Goal: Task Accomplishment & Management: Manage account settings

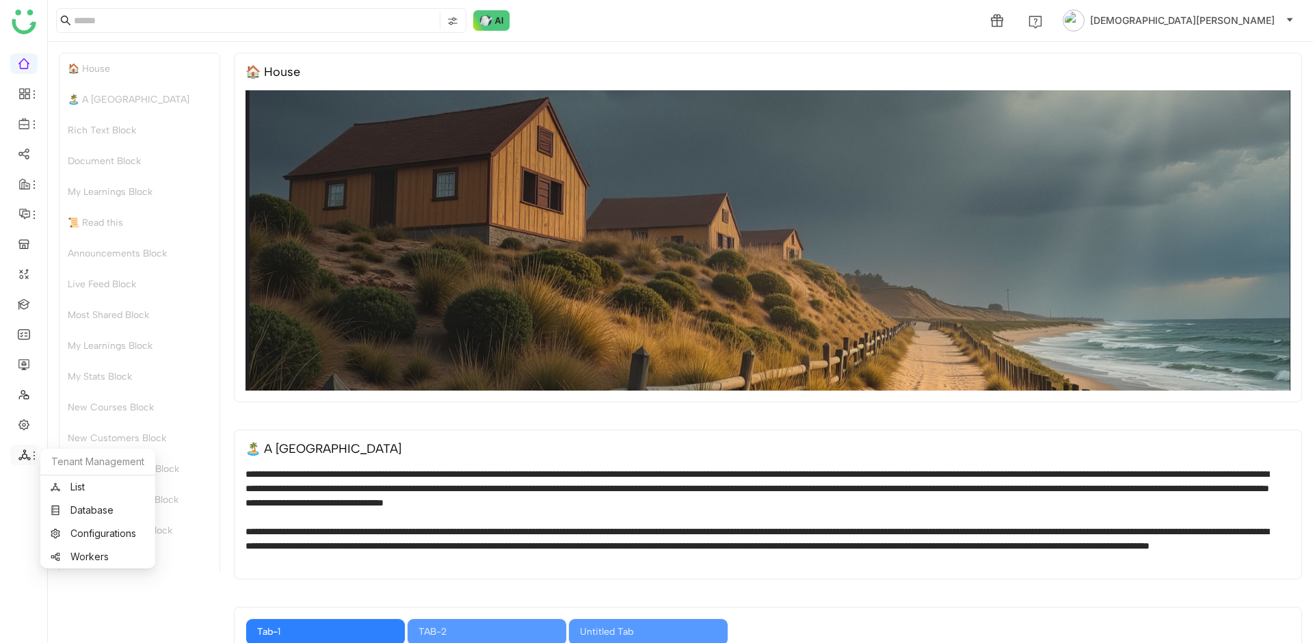
click at [25, 457] on icon at bounding box center [24, 455] width 12 height 12
click at [32, 454] on icon at bounding box center [34, 455] width 11 height 11
click at [22, 429] on link at bounding box center [24, 424] width 12 height 12
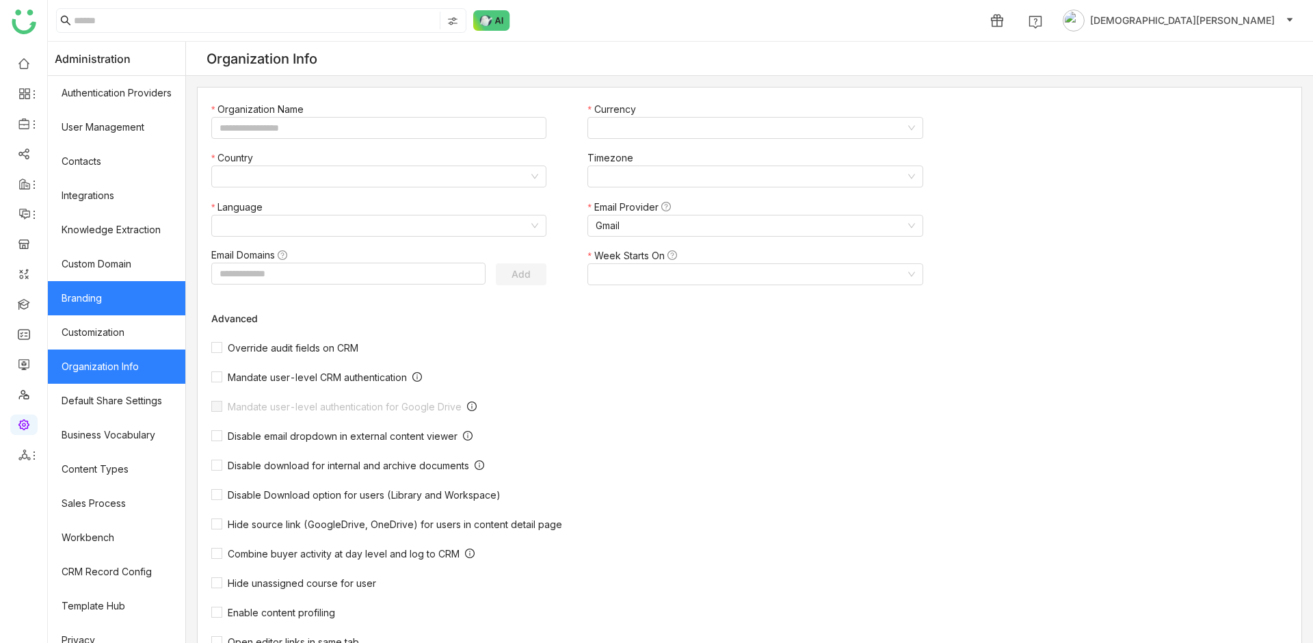
type input "*******"
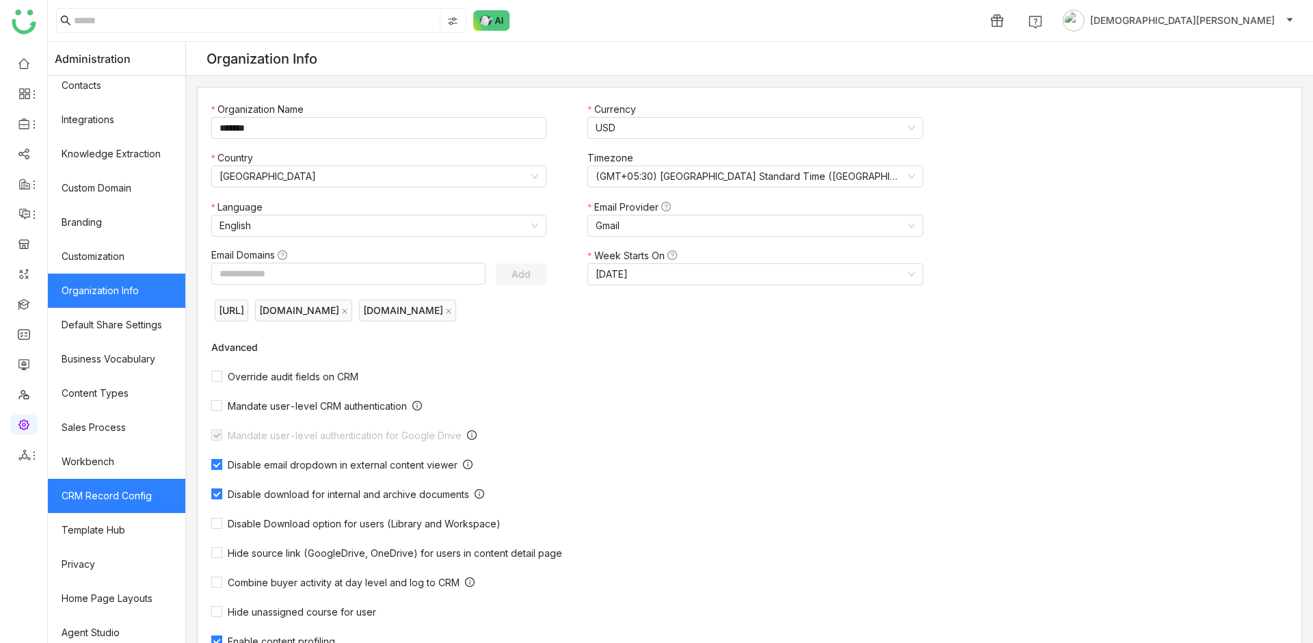
scroll to position [83, 0]
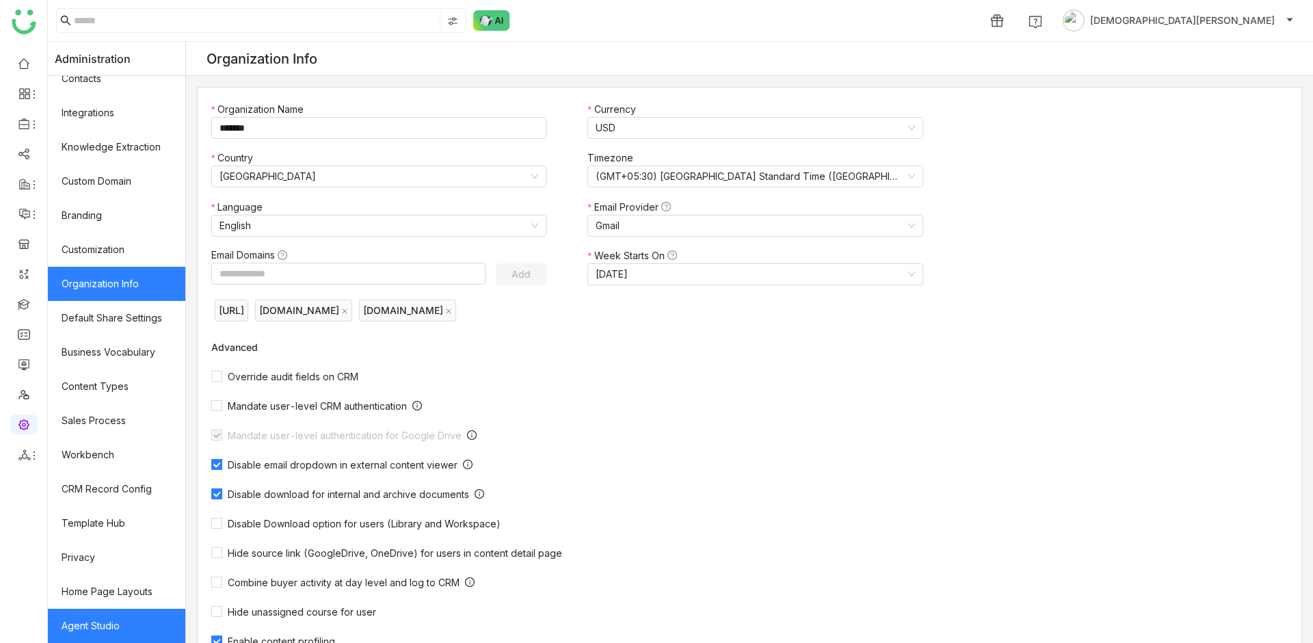
click at [120, 614] on link "Agent Studio" at bounding box center [116, 625] width 137 height 34
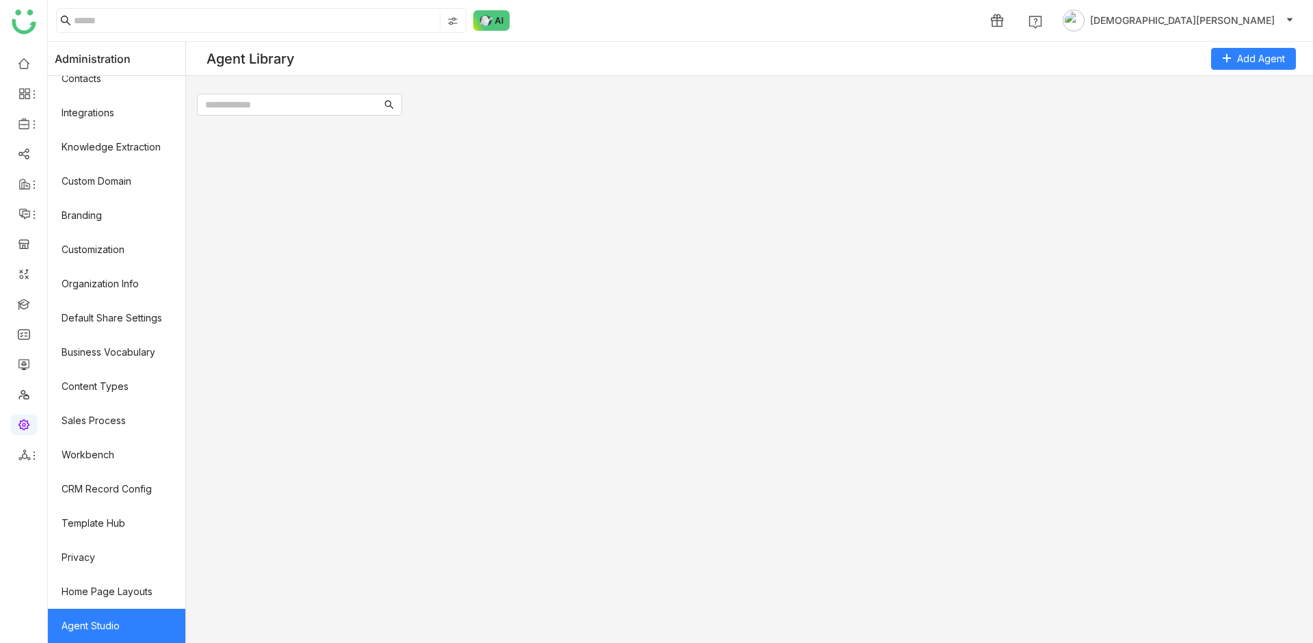
click at [101, 619] on link "Agent Studio" at bounding box center [116, 625] width 137 height 34
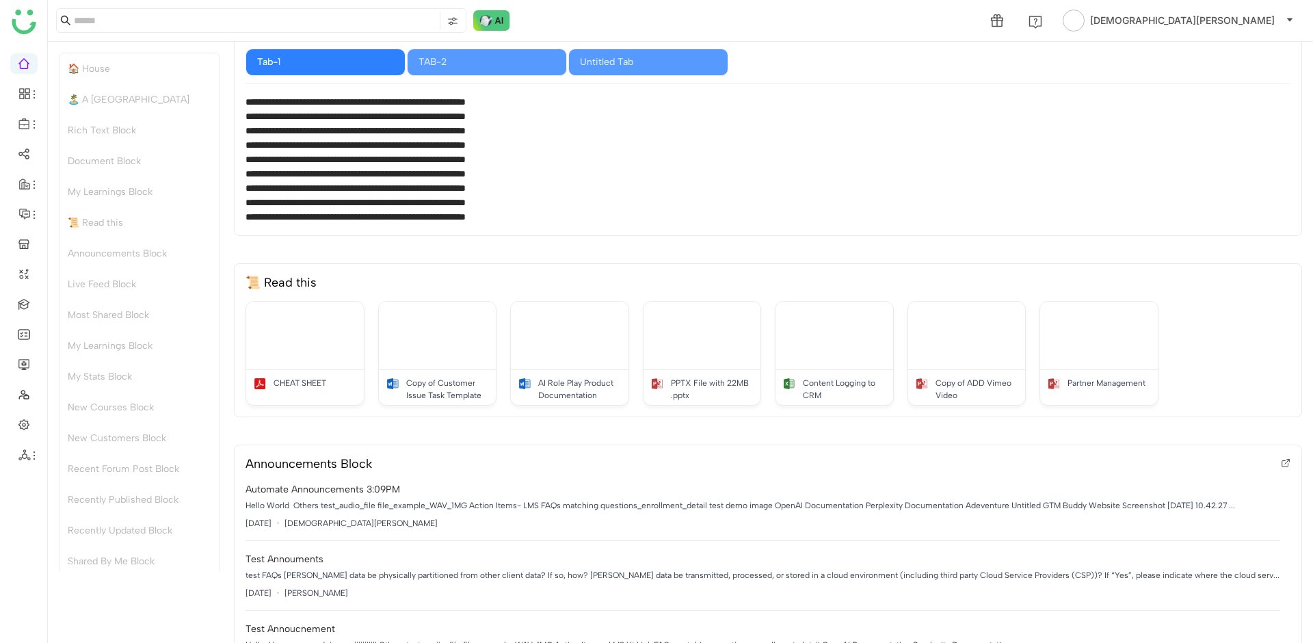
scroll to position [583, 0]
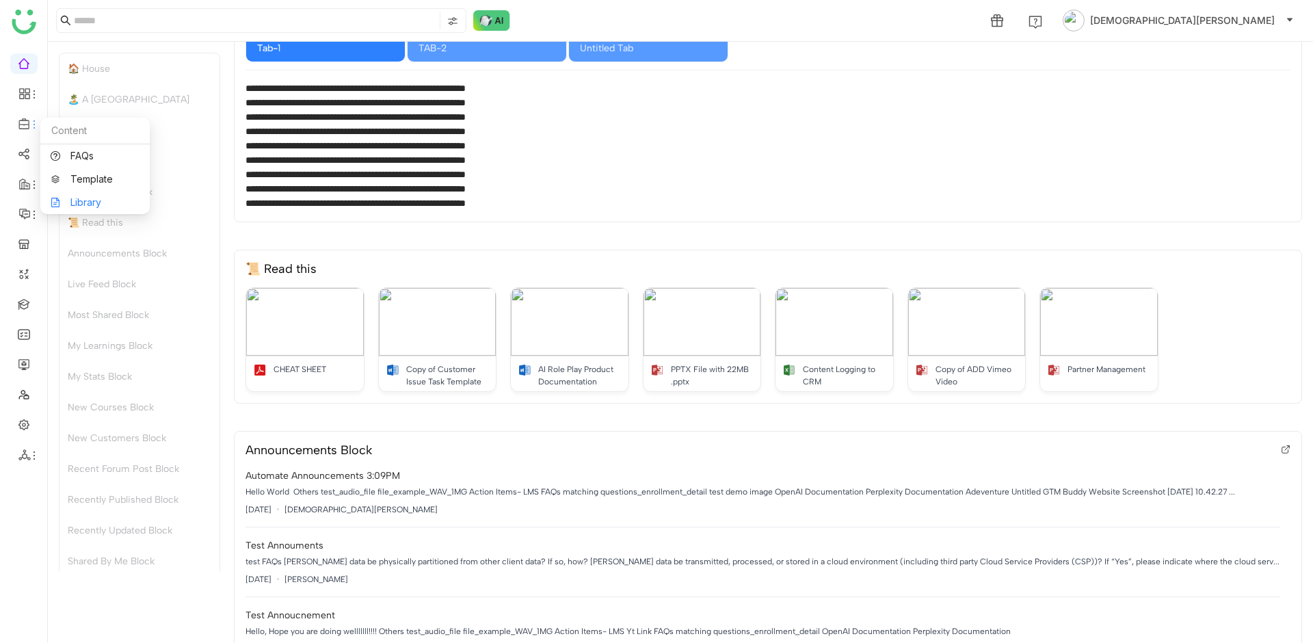
click at [85, 199] on link "Library" at bounding box center [95, 203] width 89 height 10
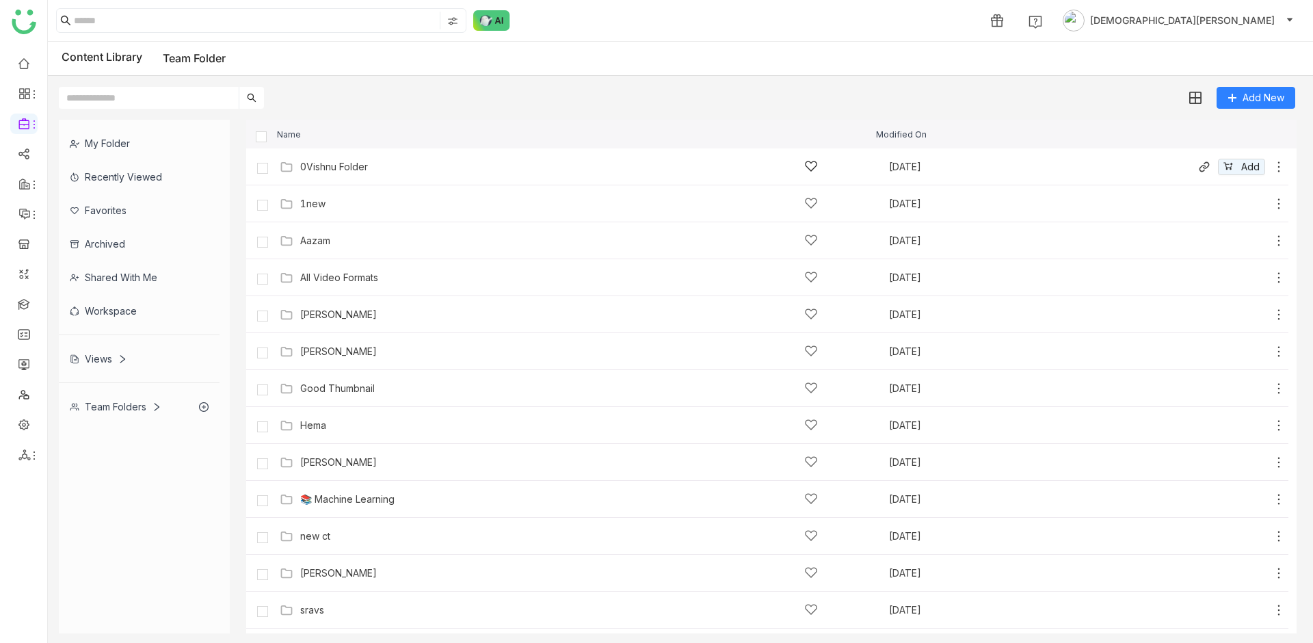
click at [336, 166] on div "0Vishnu Folder" at bounding box center [334, 166] width 68 height 11
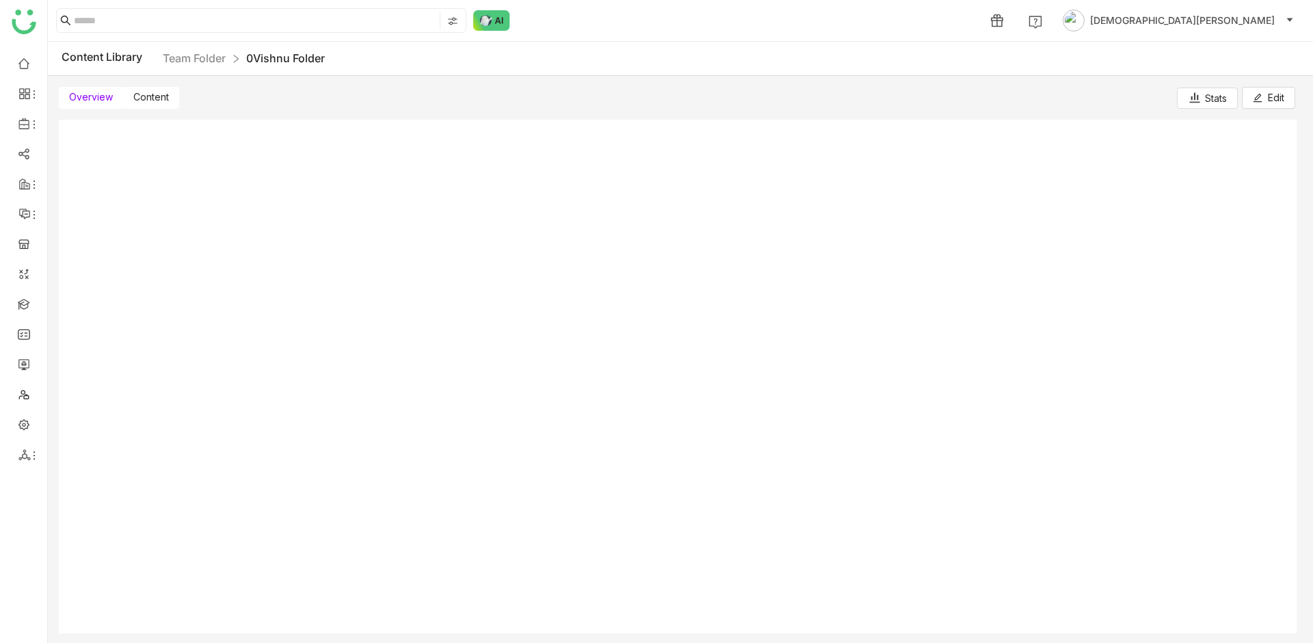
click at [168, 99] on label "Content" at bounding box center [151, 98] width 56 height 22
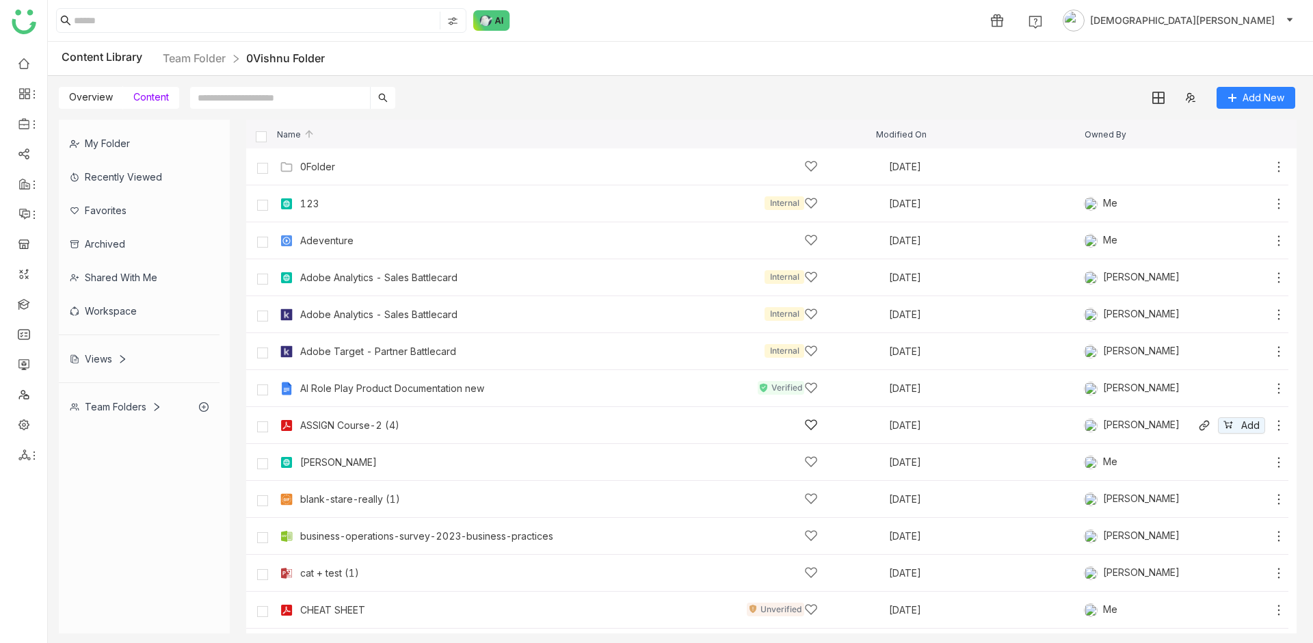
click at [342, 424] on div "ASSIGN Course-2 (4)" at bounding box center [349, 425] width 99 height 11
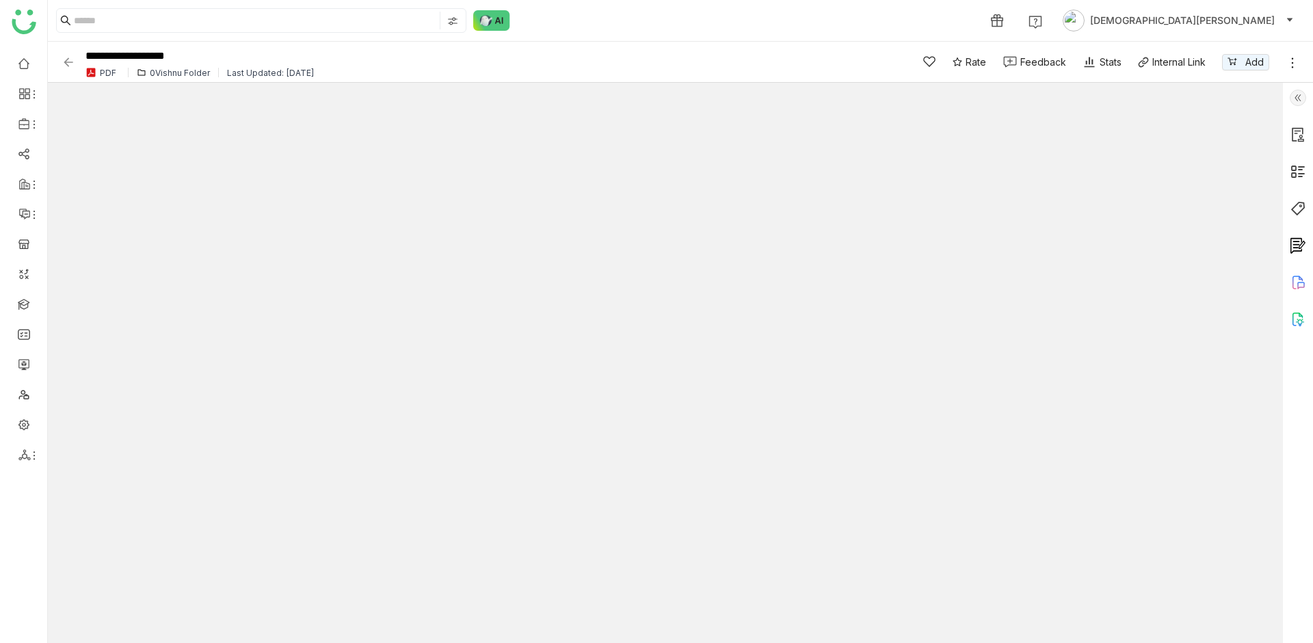
click at [69, 61] on img at bounding box center [69, 62] width 14 height 14
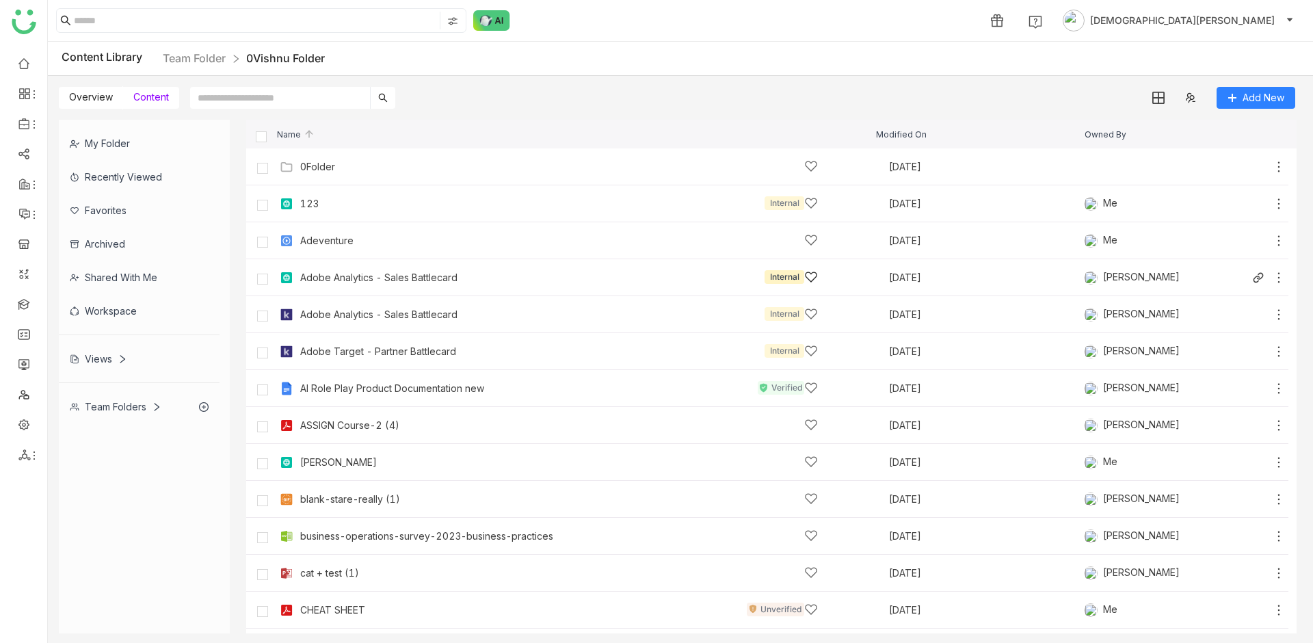
scroll to position [3, 0]
click at [291, 234] on img at bounding box center [287, 238] width 14 height 14
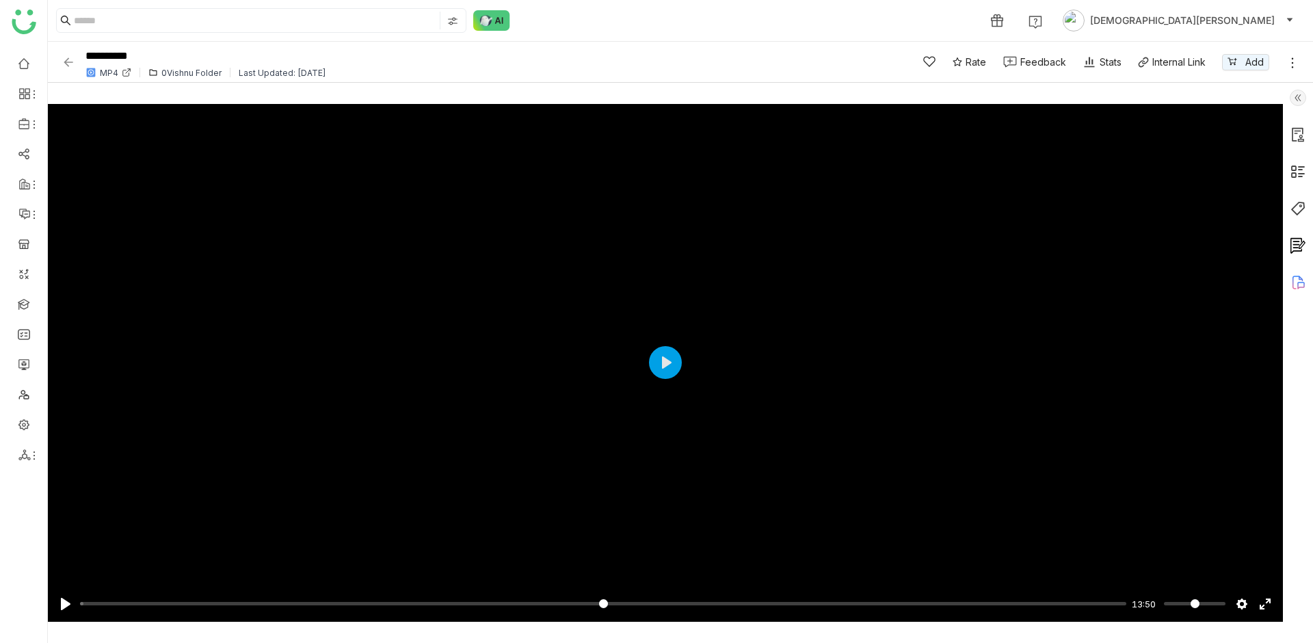
click at [62, 60] on img at bounding box center [69, 62] width 14 height 14
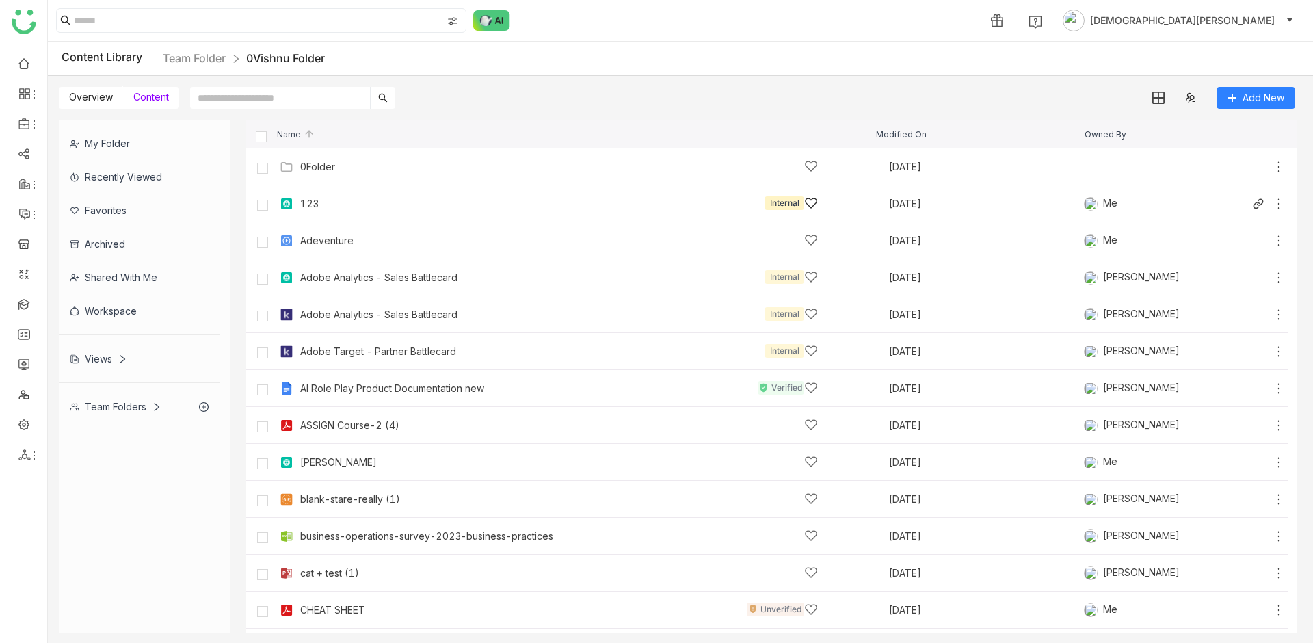
click at [314, 212] on div "123 Internal Aug 11, 2025 Me" at bounding box center [780, 203] width 1009 height 21
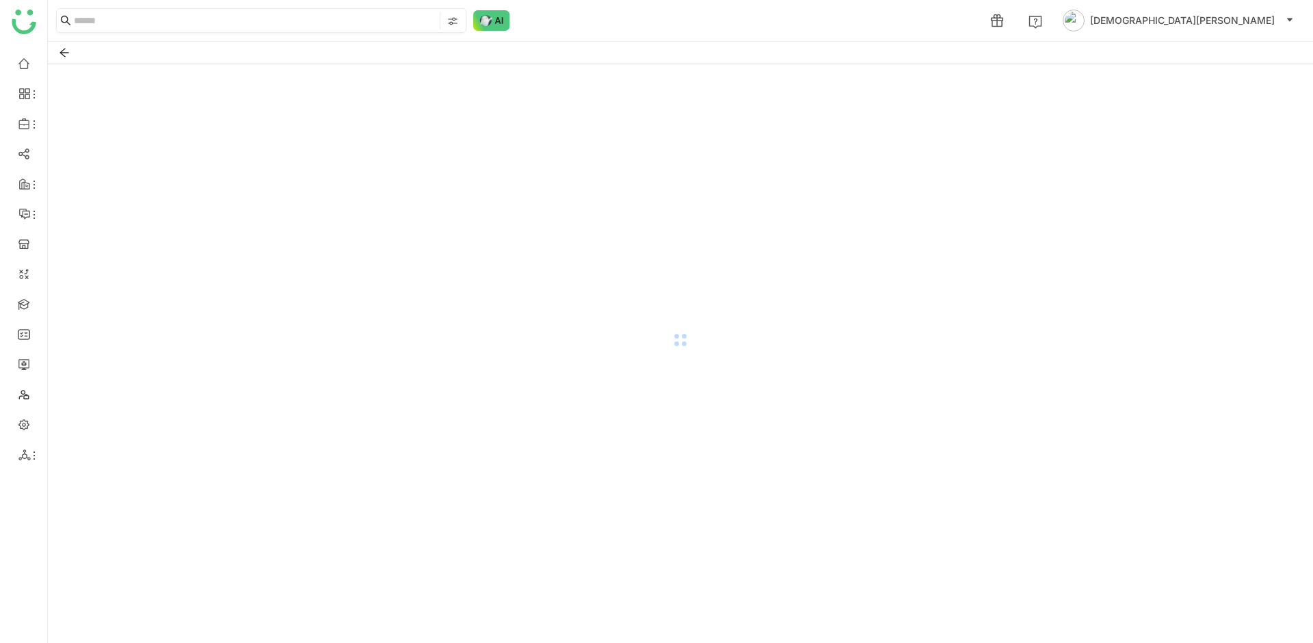
click at [102, 23] on input at bounding box center [255, 21] width 363 height 18
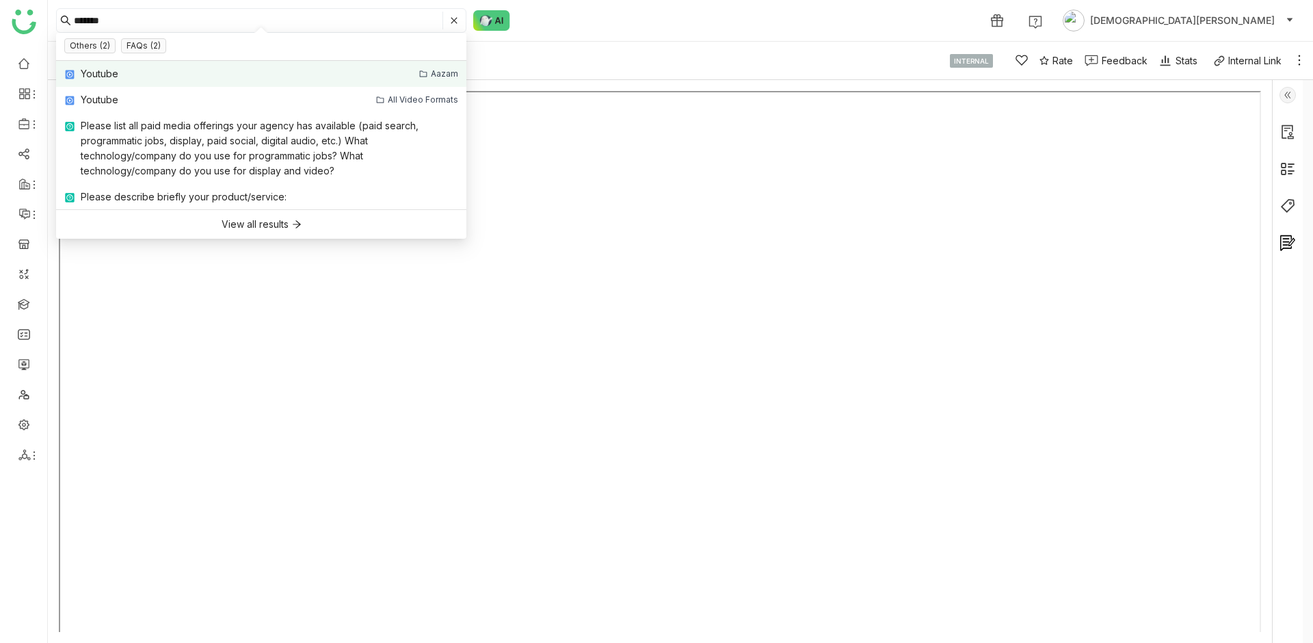
type input "*******"
click at [108, 79] on div "Youtube" at bounding box center [100, 73] width 38 height 15
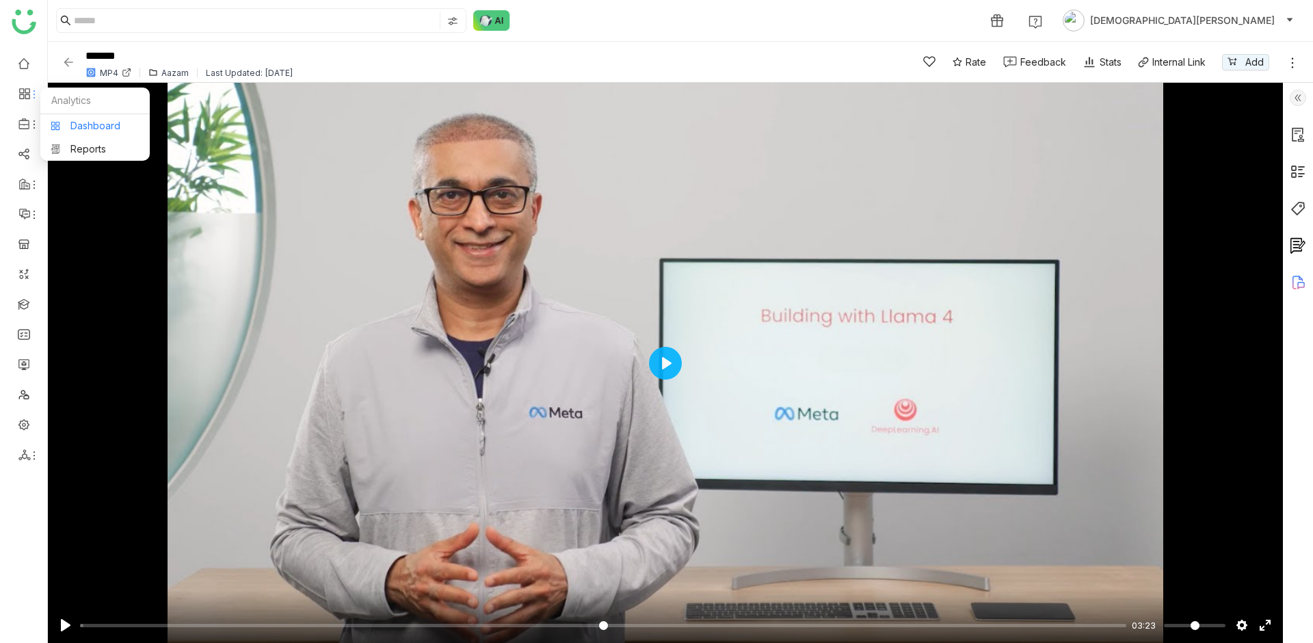
click at [67, 126] on link "Dashboard" at bounding box center [95, 126] width 89 height 10
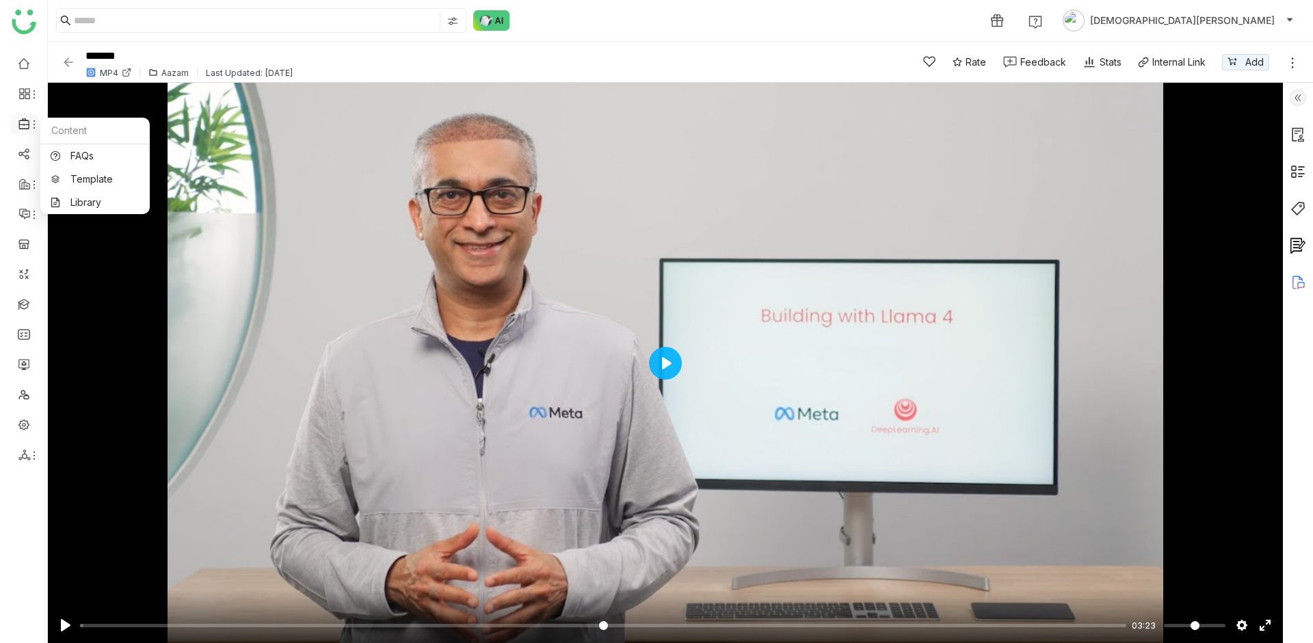
click at [35, 119] on icon at bounding box center [34, 124] width 11 height 11
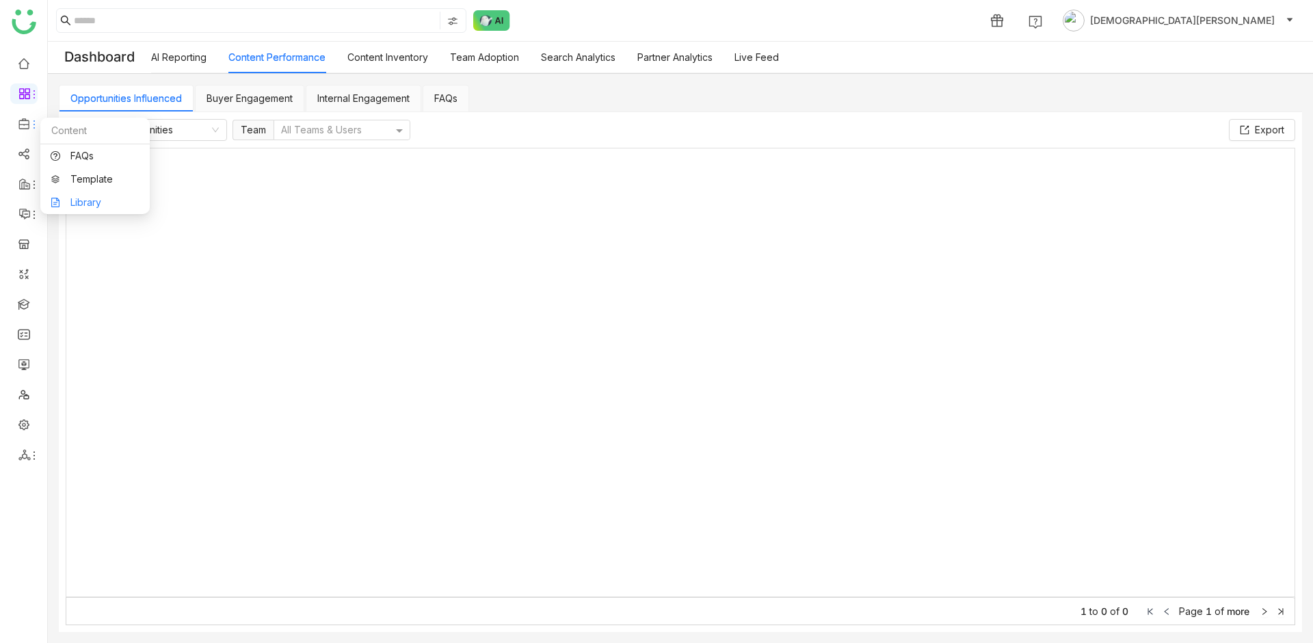
click at [92, 198] on link "Library" at bounding box center [95, 203] width 89 height 10
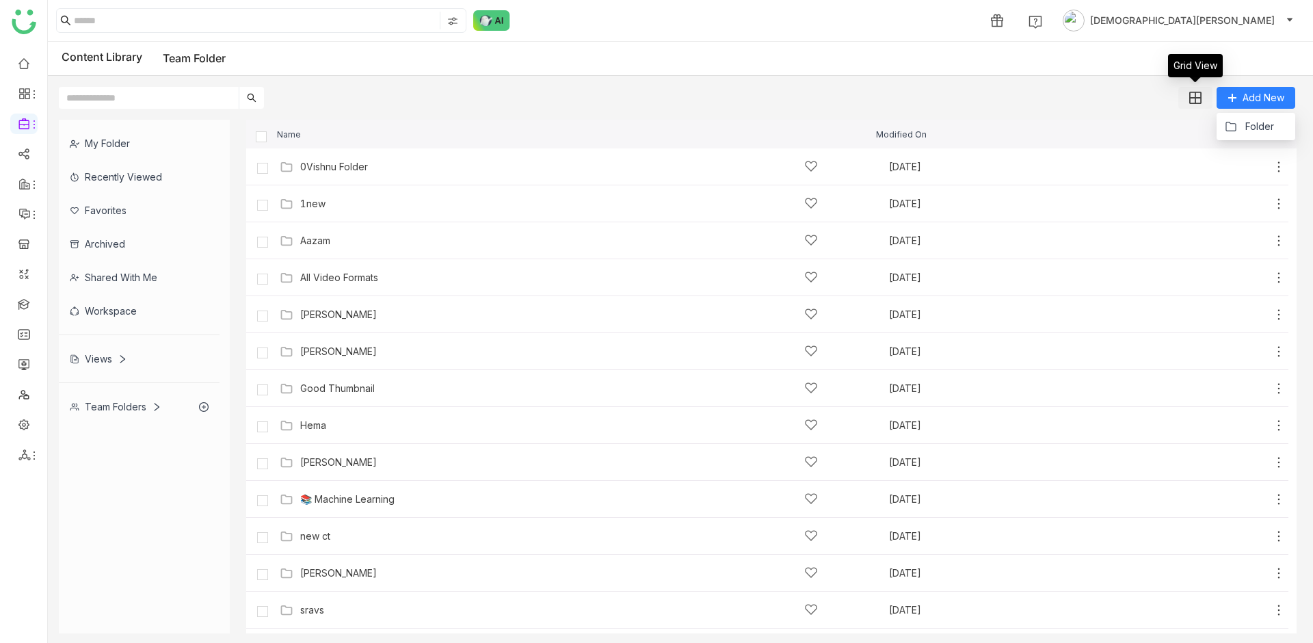
click at [1195, 100] on img at bounding box center [1195, 98] width 12 height 12
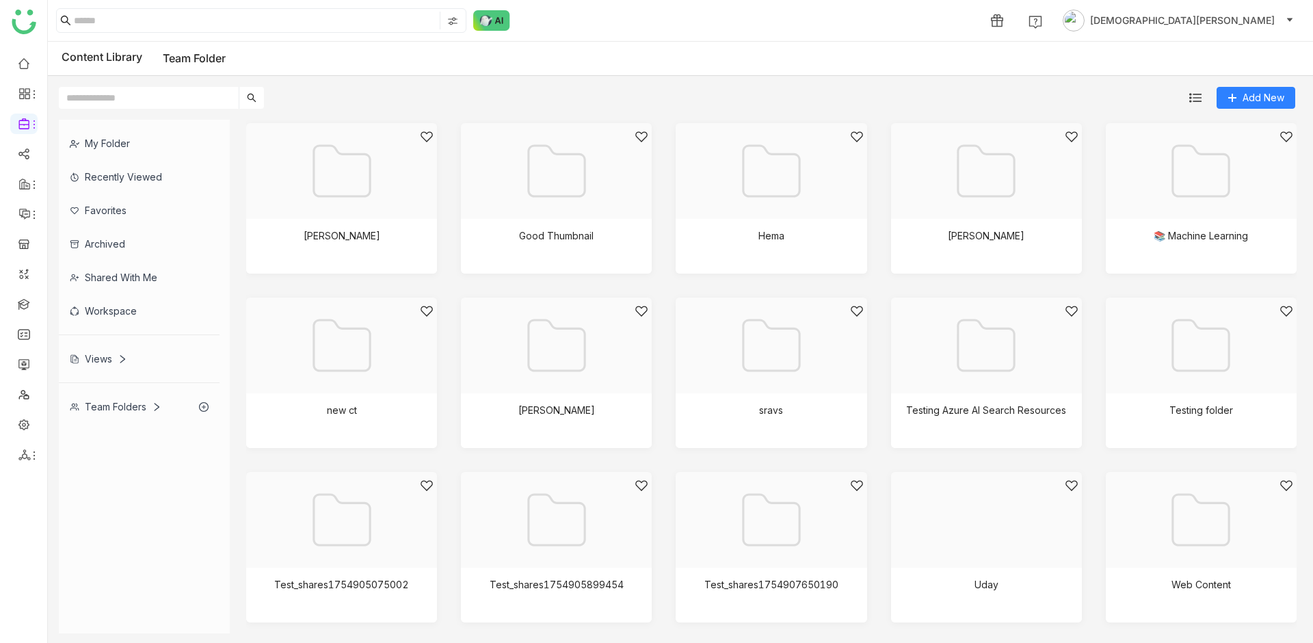
scroll to position [180, 0]
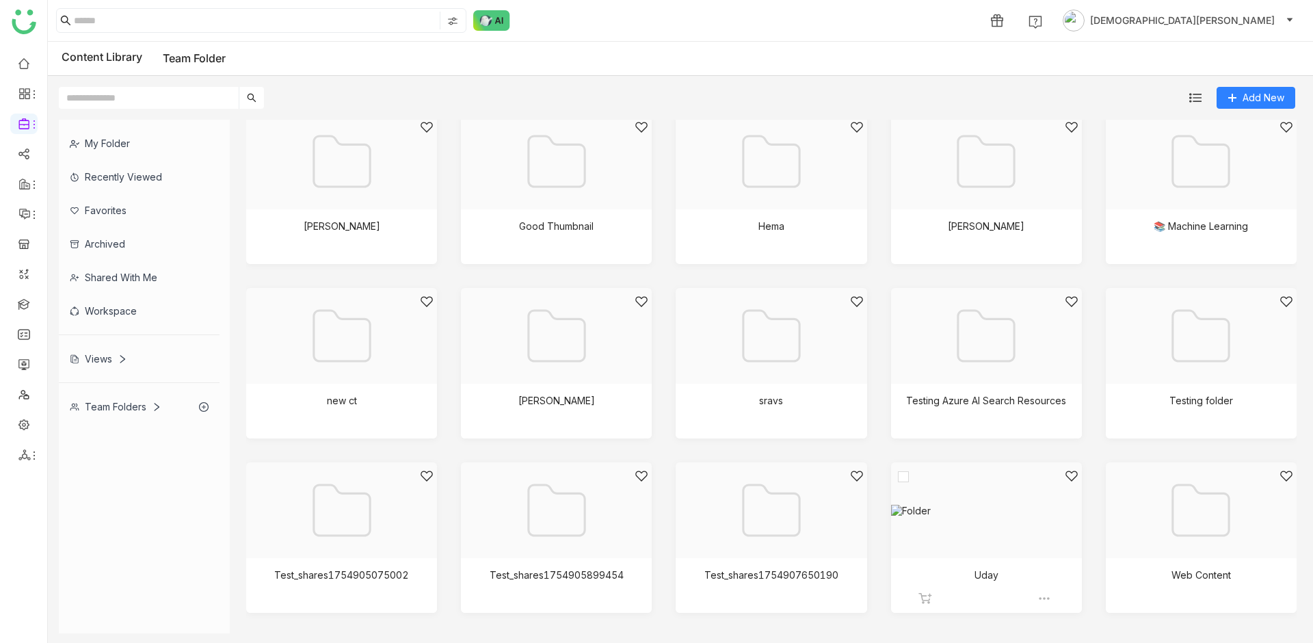
click at [1010, 500] on div at bounding box center [982, 527] width 168 height 116
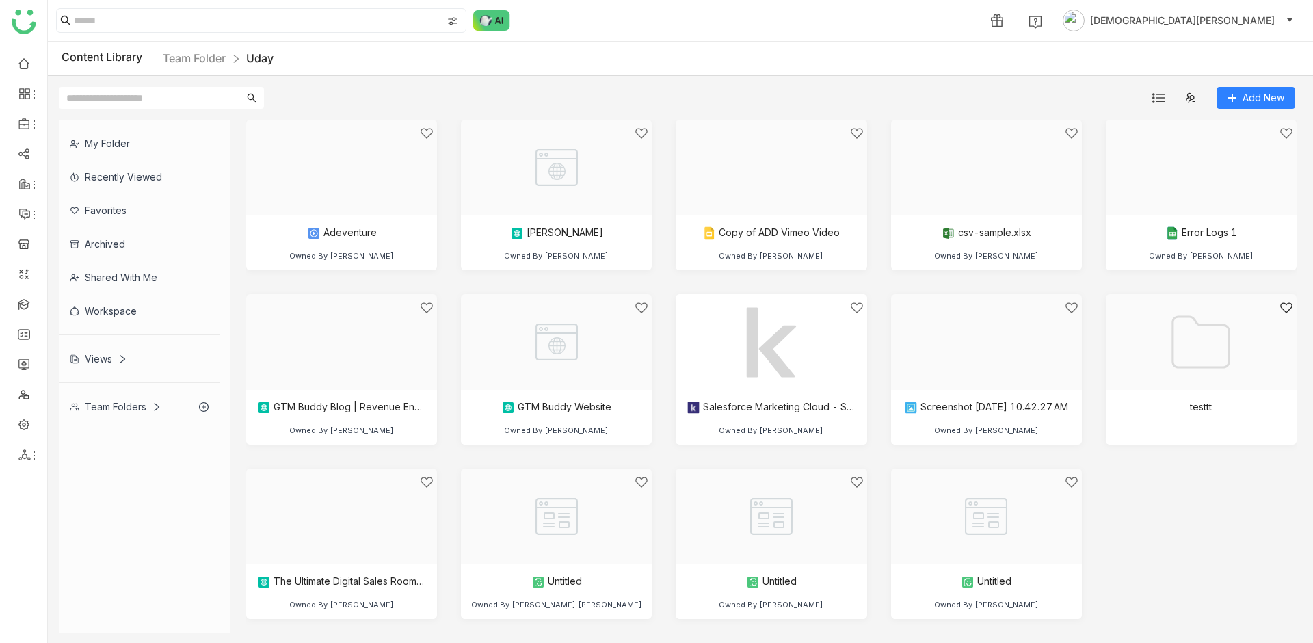
scroll to position [6, 0]
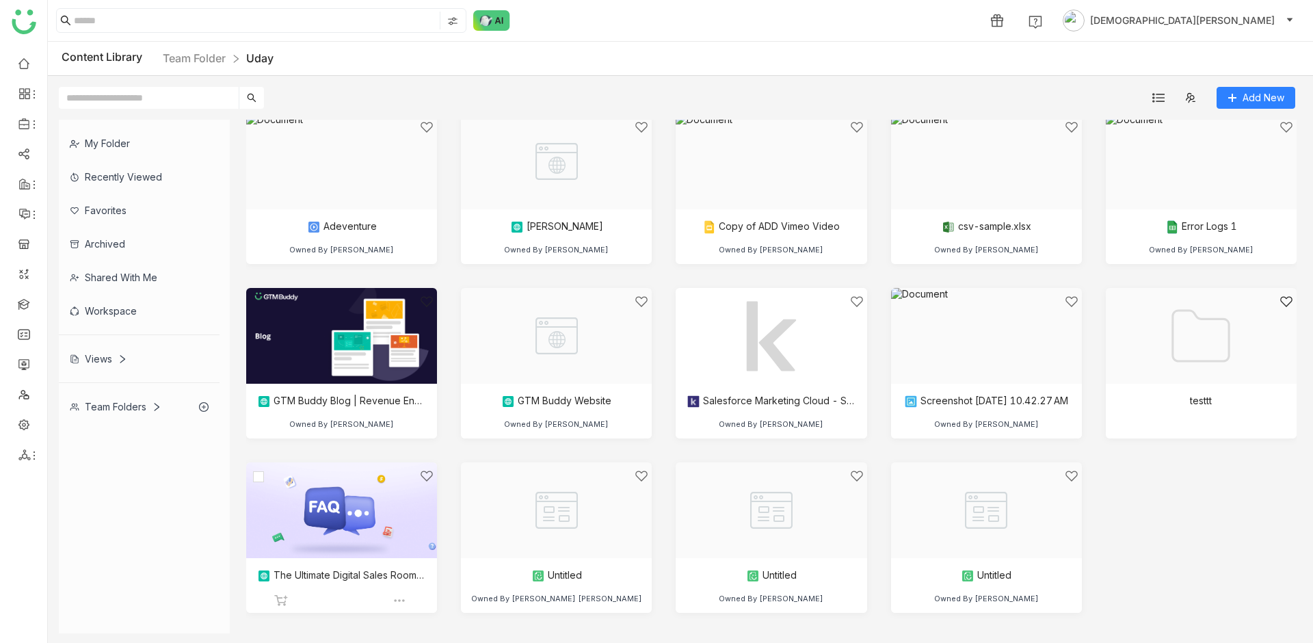
click at [366, 537] on div at bounding box center [337, 527] width 168 height 116
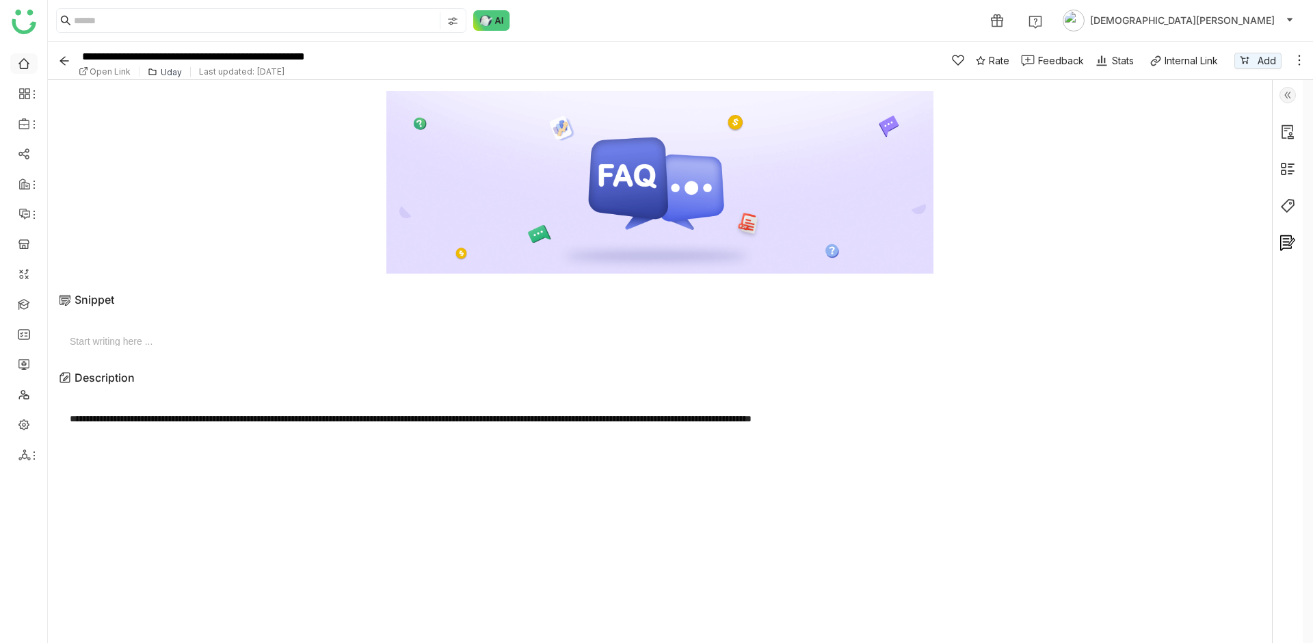
click at [28, 66] on link at bounding box center [24, 63] width 12 height 12
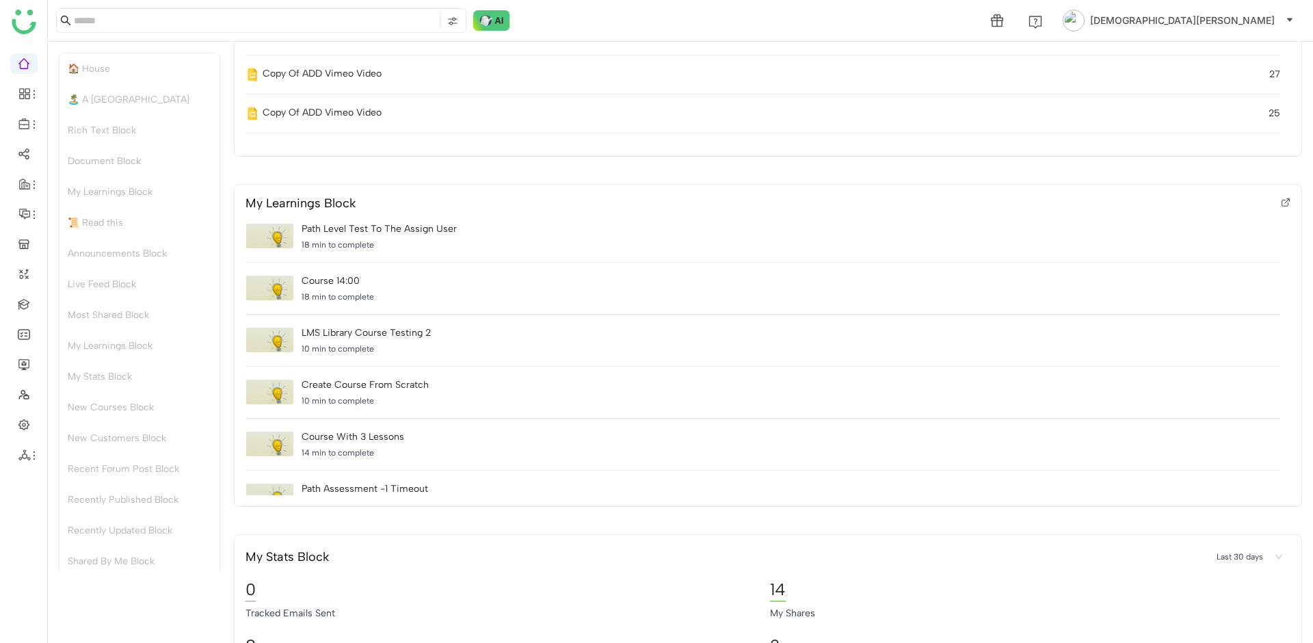
scroll to position [2104, 0]
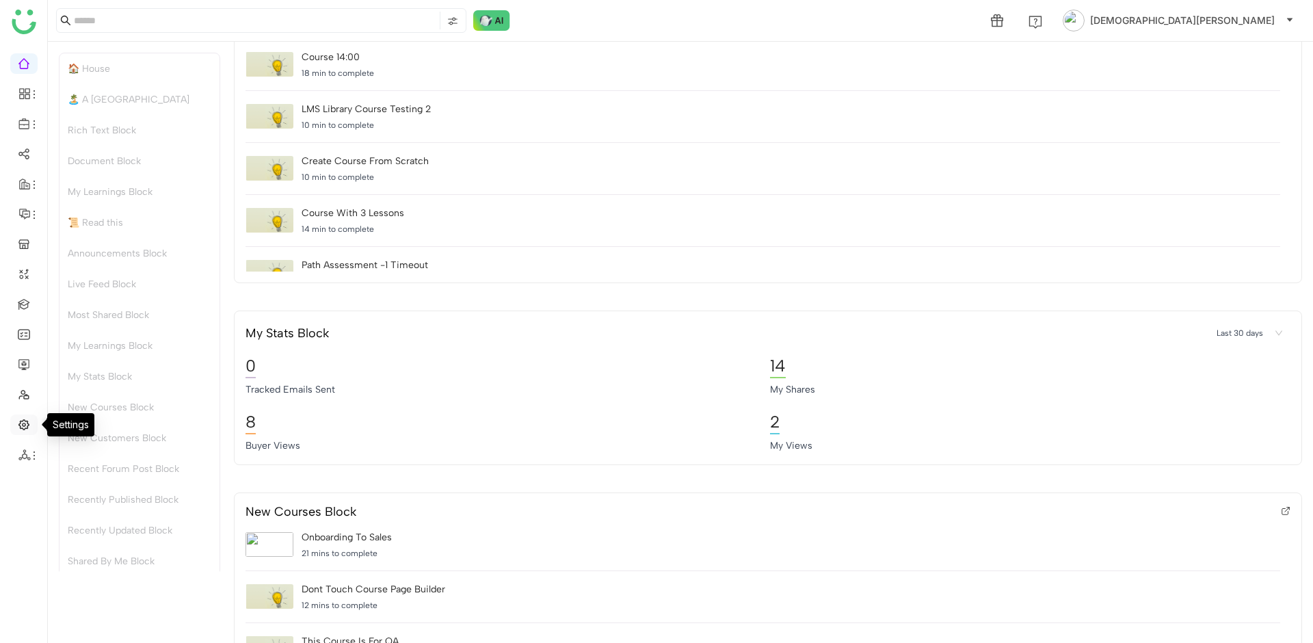
click at [30, 420] on link at bounding box center [24, 424] width 12 height 12
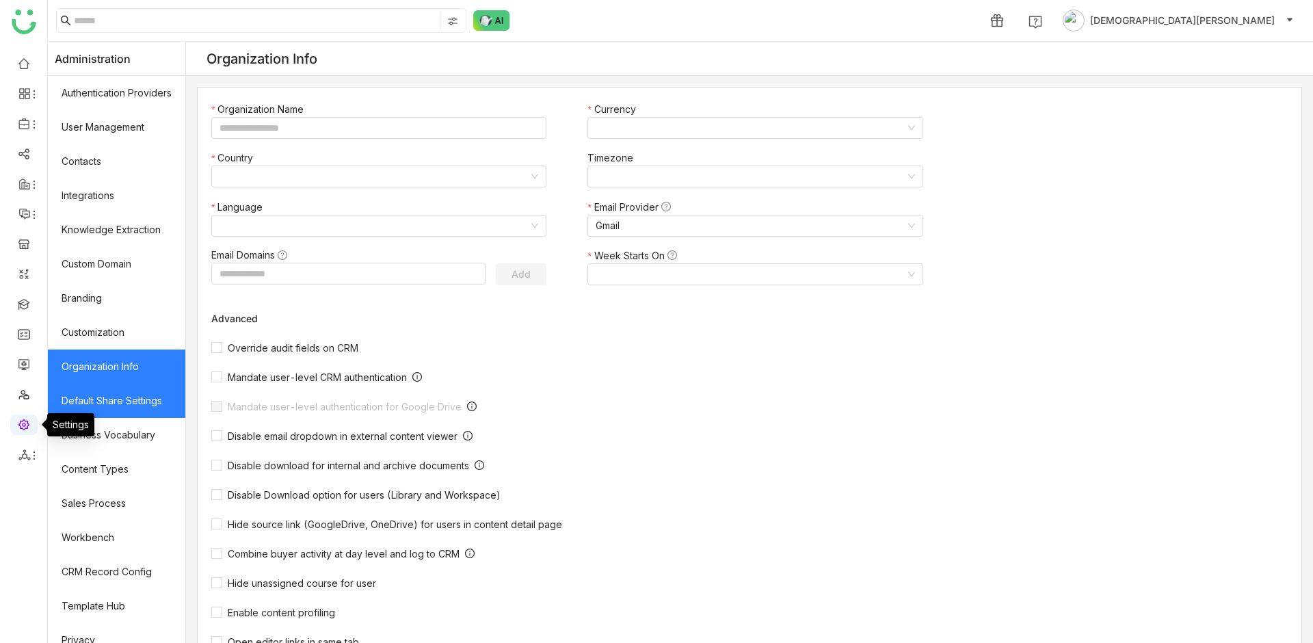
type input "*******"
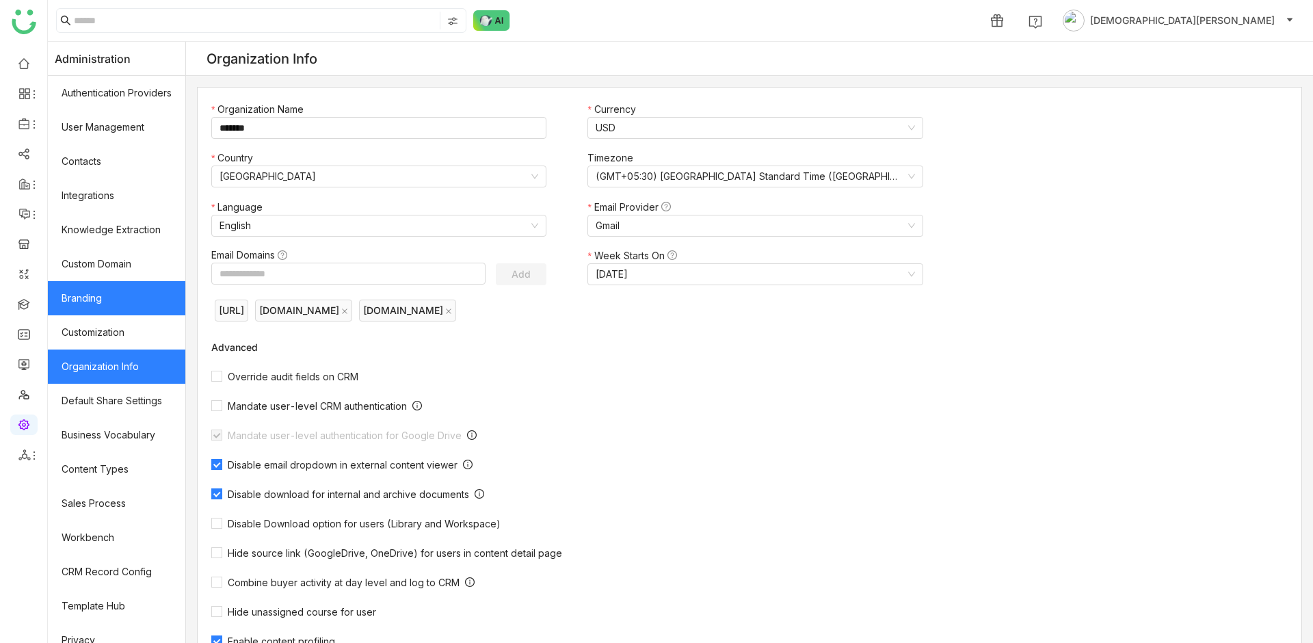
scroll to position [3, 0]
click at [140, 300] on link "Branding" at bounding box center [116, 295] width 137 height 34
click at [113, 289] on link "Branding" at bounding box center [116, 295] width 137 height 34
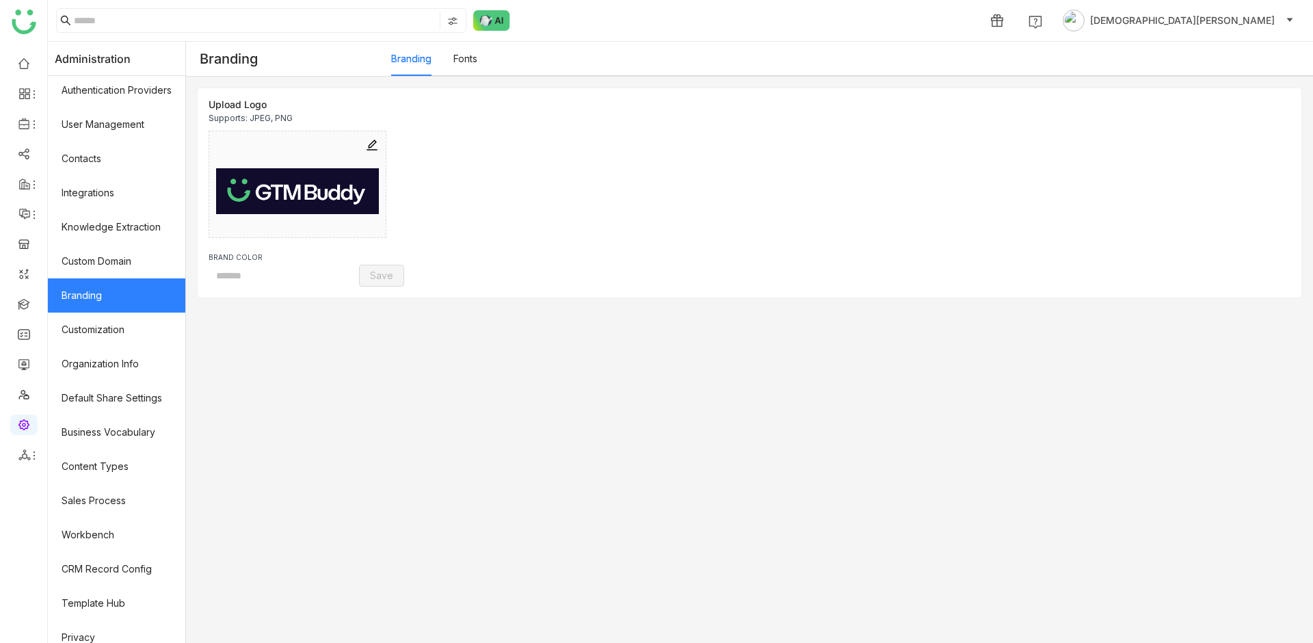
type input "*******"
click at [477, 62] on link "Fonts" at bounding box center [465, 59] width 24 height 12
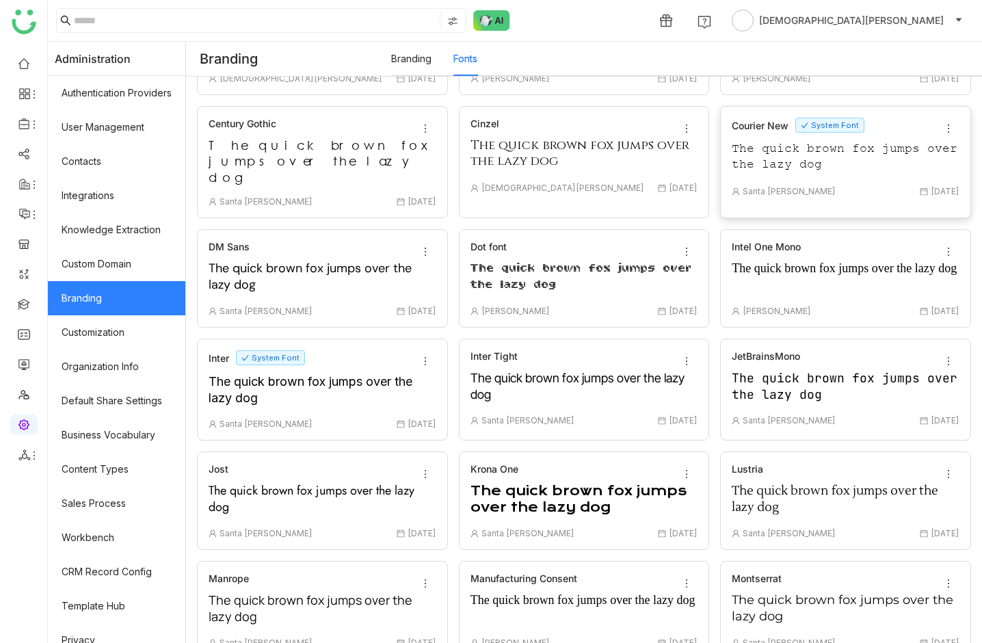
scroll to position [249, 0]
